Goal: Information Seeking & Learning: Learn about a topic

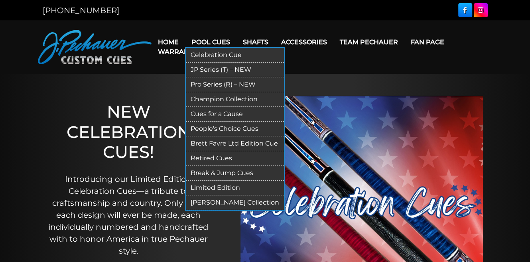
click at [218, 160] on link "Retired Cues" at bounding box center [235, 158] width 98 height 15
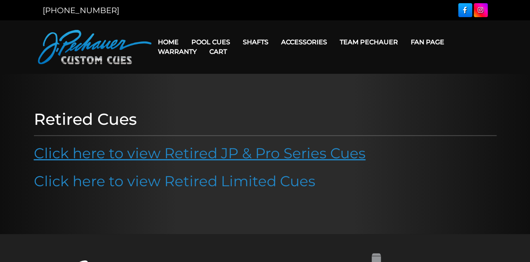
click at [224, 150] on link "Click here to view Retired JP & Pro Series Cues" at bounding box center [200, 153] width 332 height 18
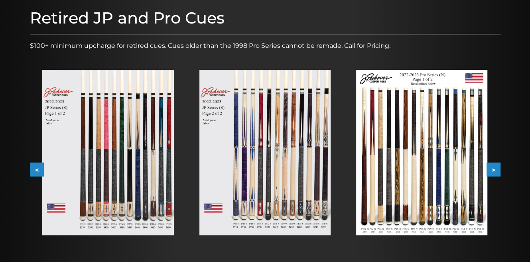
scroll to position [97, 0]
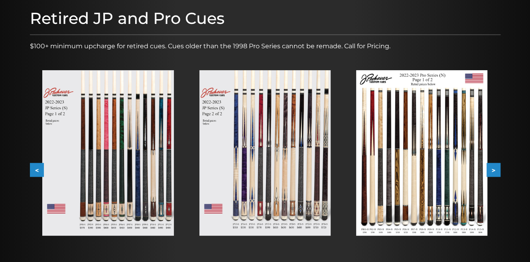
click at [495, 169] on button ">" at bounding box center [494, 170] width 14 height 14
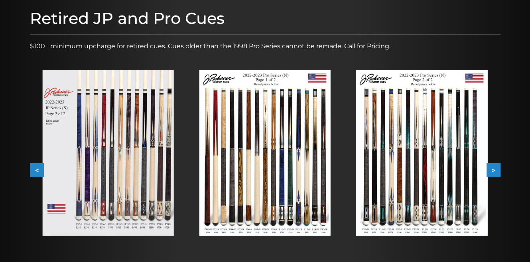
click at [498, 169] on button ">" at bounding box center [494, 170] width 14 height 14
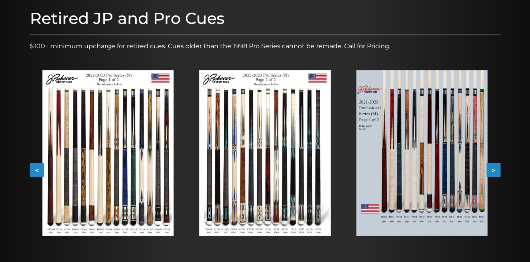
click at [498, 169] on button ">" at bounding box center [494, 170] width 14 height 14
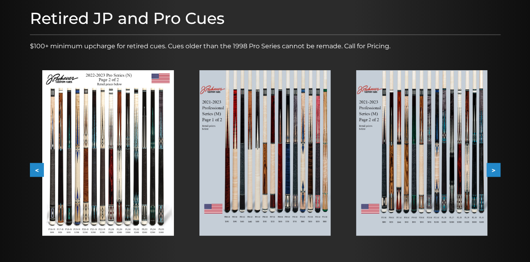
click at [498, 169] on button ">" at bounding box center [494, 170] width 14 height 14
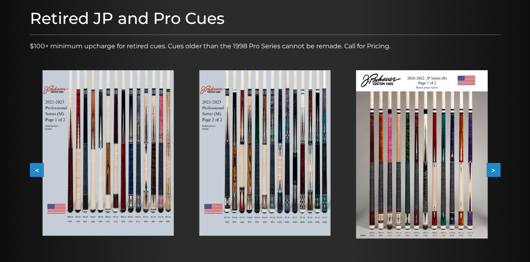
click at [498, 169] on button ">" at bounding box center [494, 170] width 14 height 14
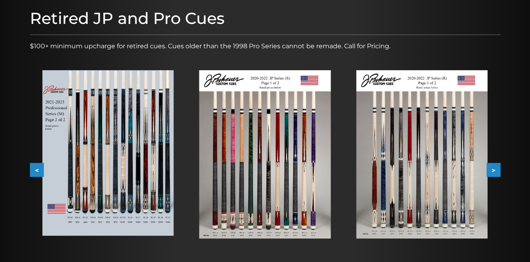
click at [498, 169] on button ">" at bounding box center [494, 170] width 14 height 14
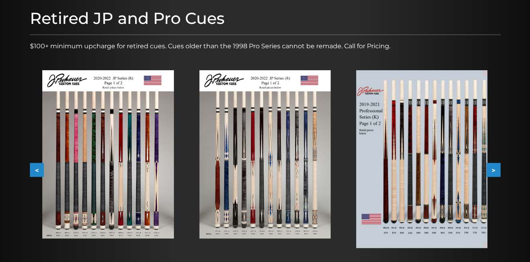
click at [498, 169] on button ">" at bounding box center [494, 170] width 14 height 14
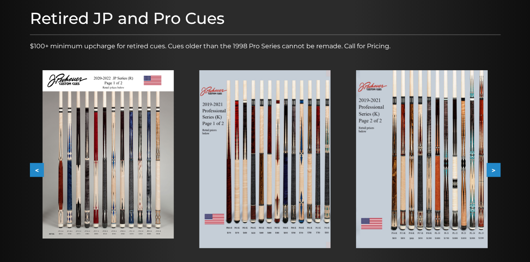
click at [498, 169] on button ">" at bounding box center [494, 170] width 14 height 14
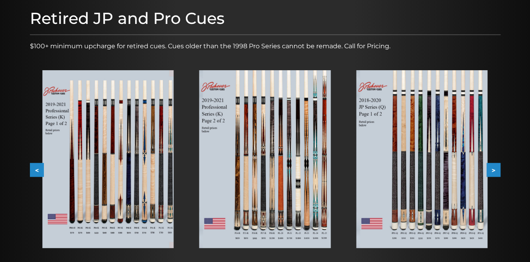
click at [498, 169] on button ">" at bounding box center [494, 170] width 14 height 14
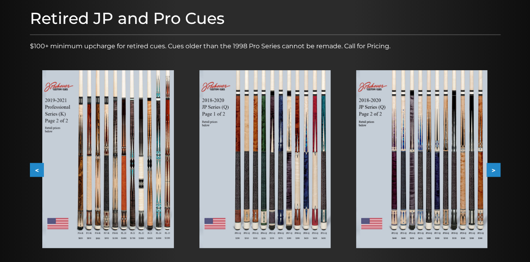
click at [498, 169] on button ">" at bounding box center [494, 170] width 14 height 14
